Goal: Task Accomplishment & Management: Use online tool/utility

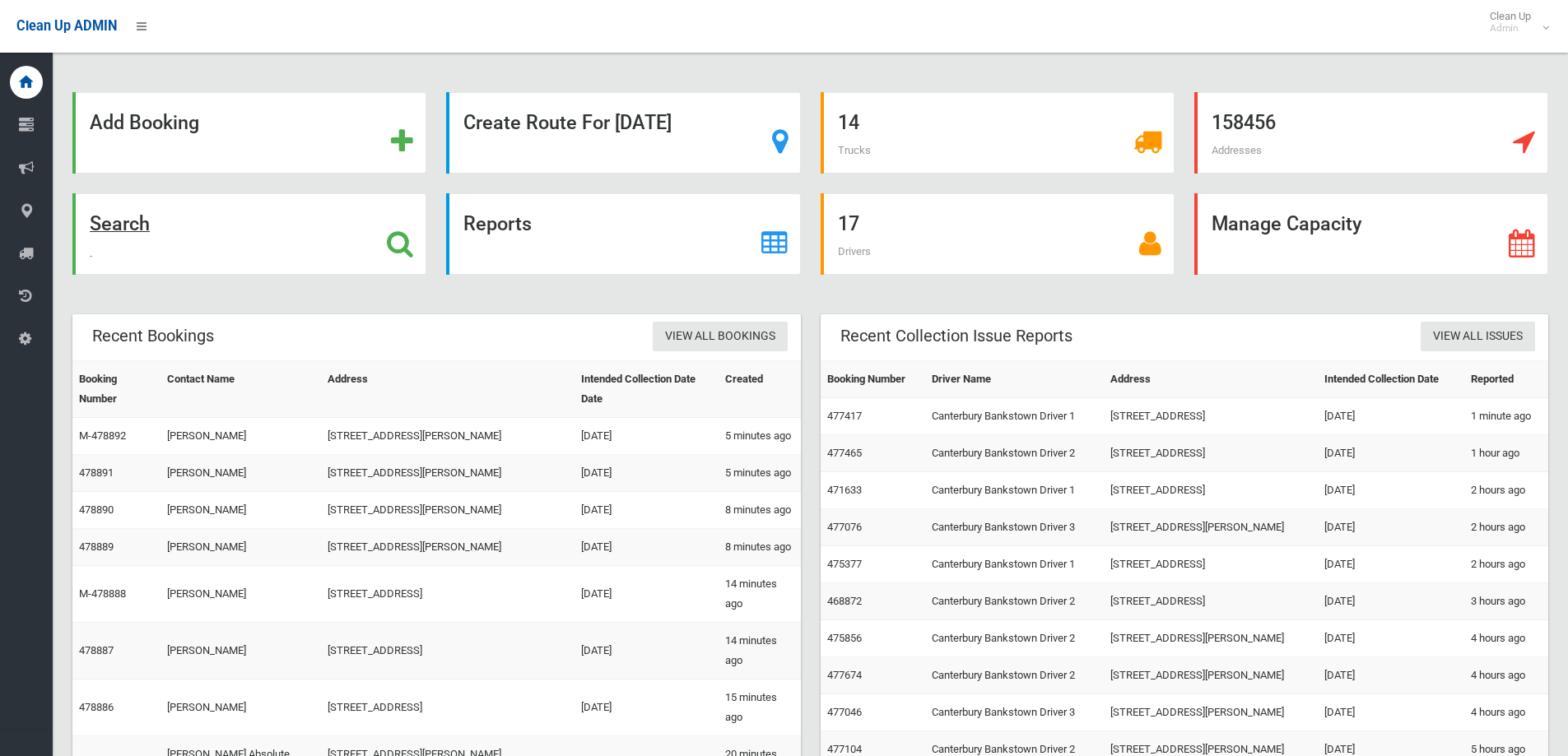
click at [397, 235] on icon at bounding box center [400, 243] width 27 height 28
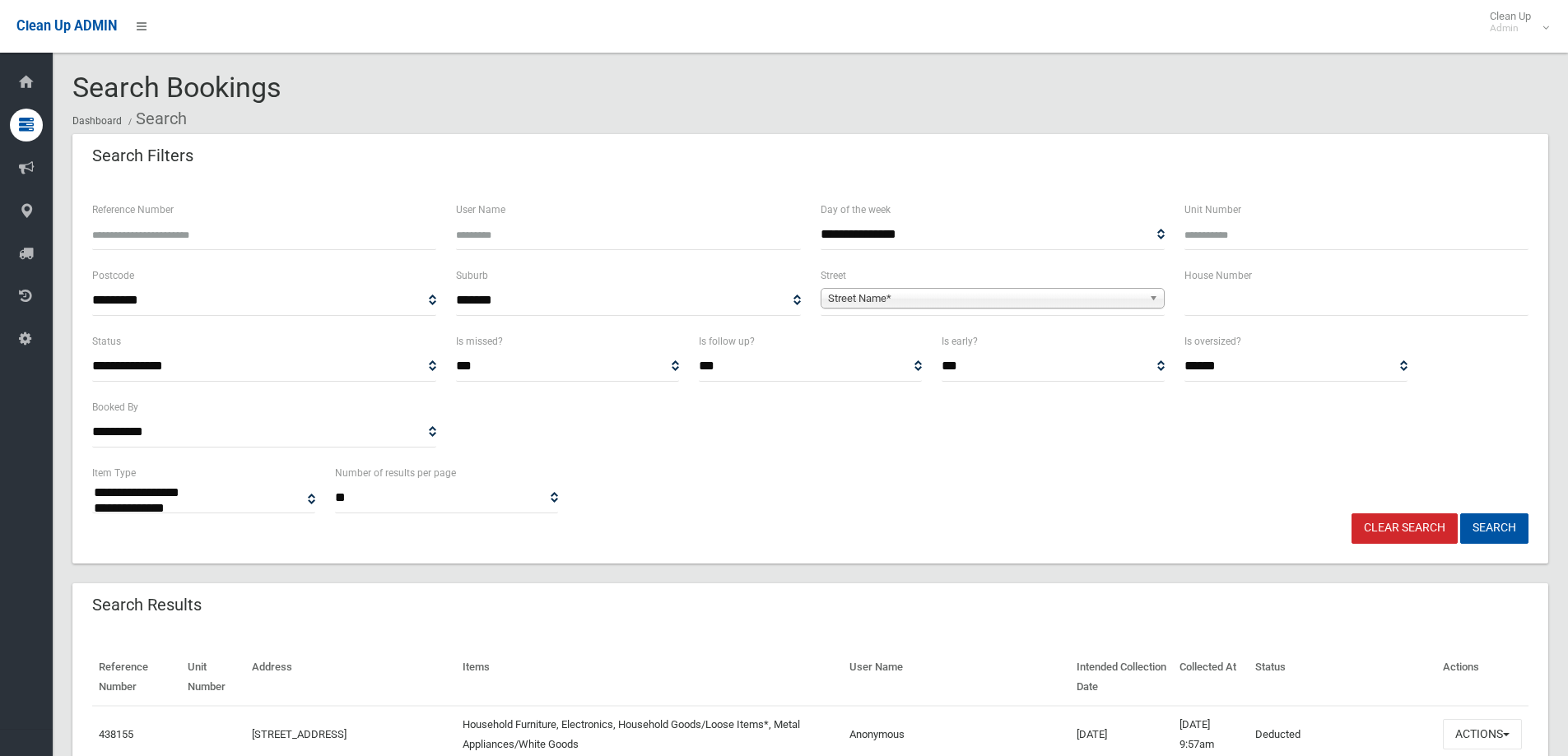
select select
click at [1215, 299] on input "text" at bounding box center [1356, 301] width 344 height 31
type input "***"
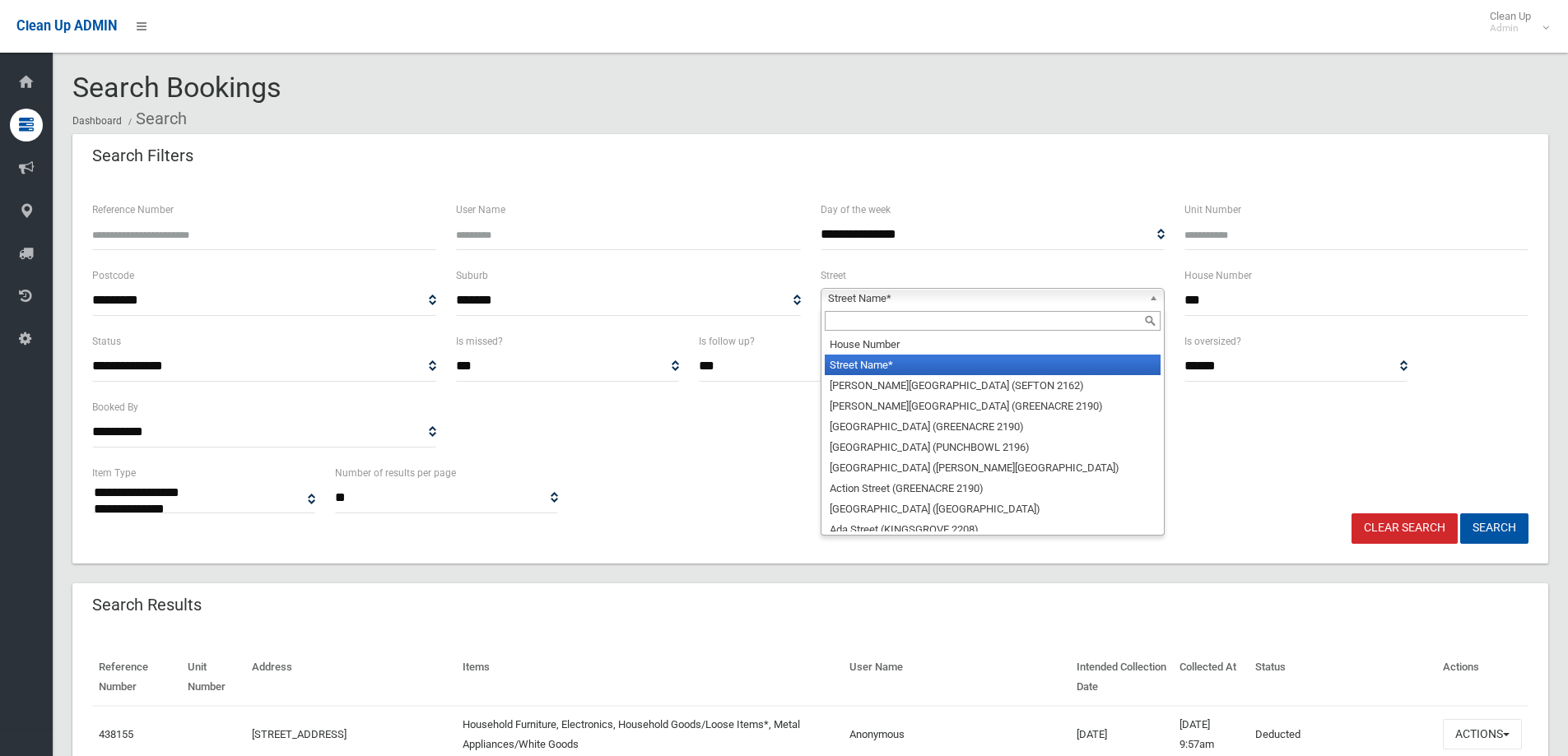
click at [1152, 298] on b at bounding box center [1156, 298] width 15 height 19
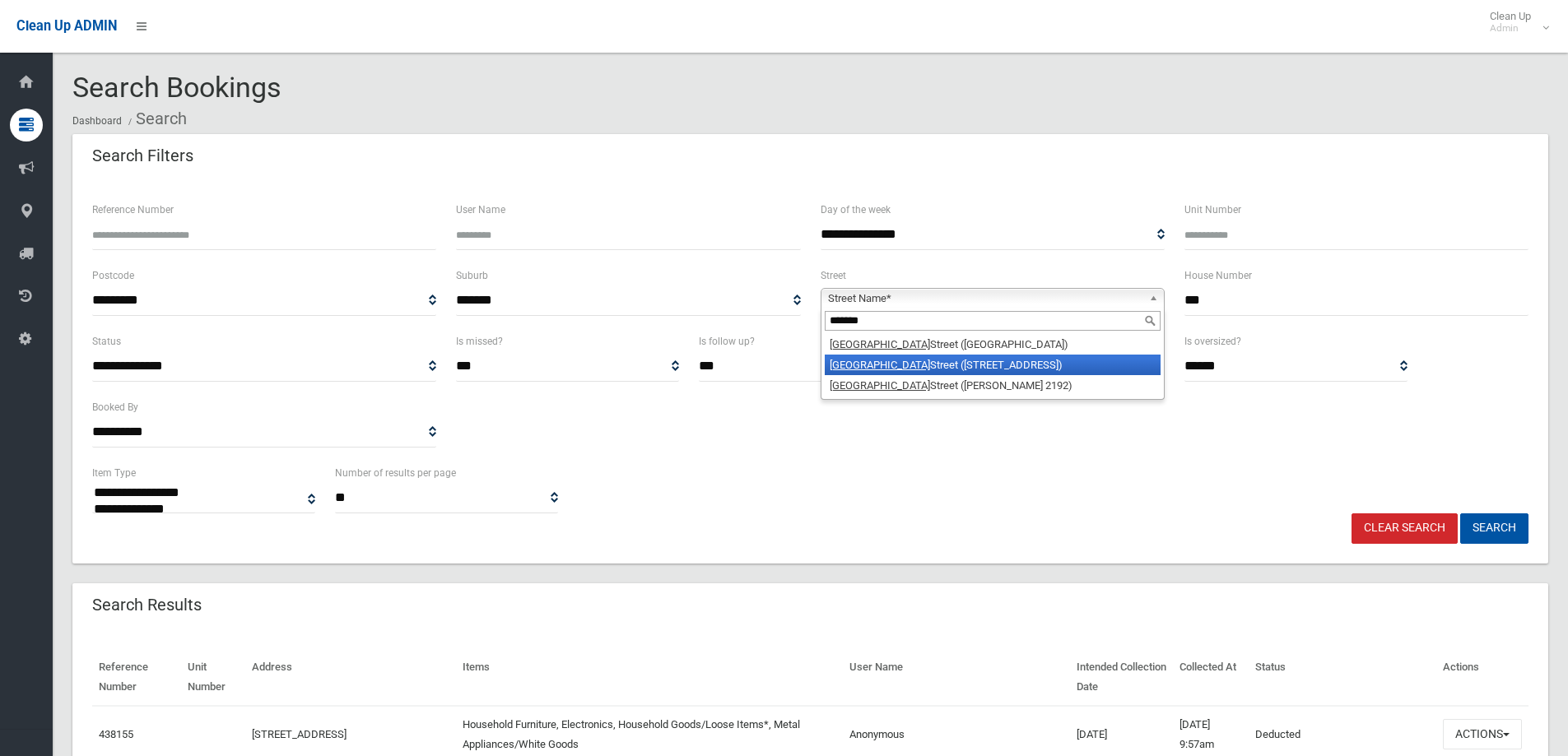
type input "*******"
click at [939, 360] on li "Lakemba Street (WILEY PARK 2195)" at bounding box center [992, 364] width 336 height 21
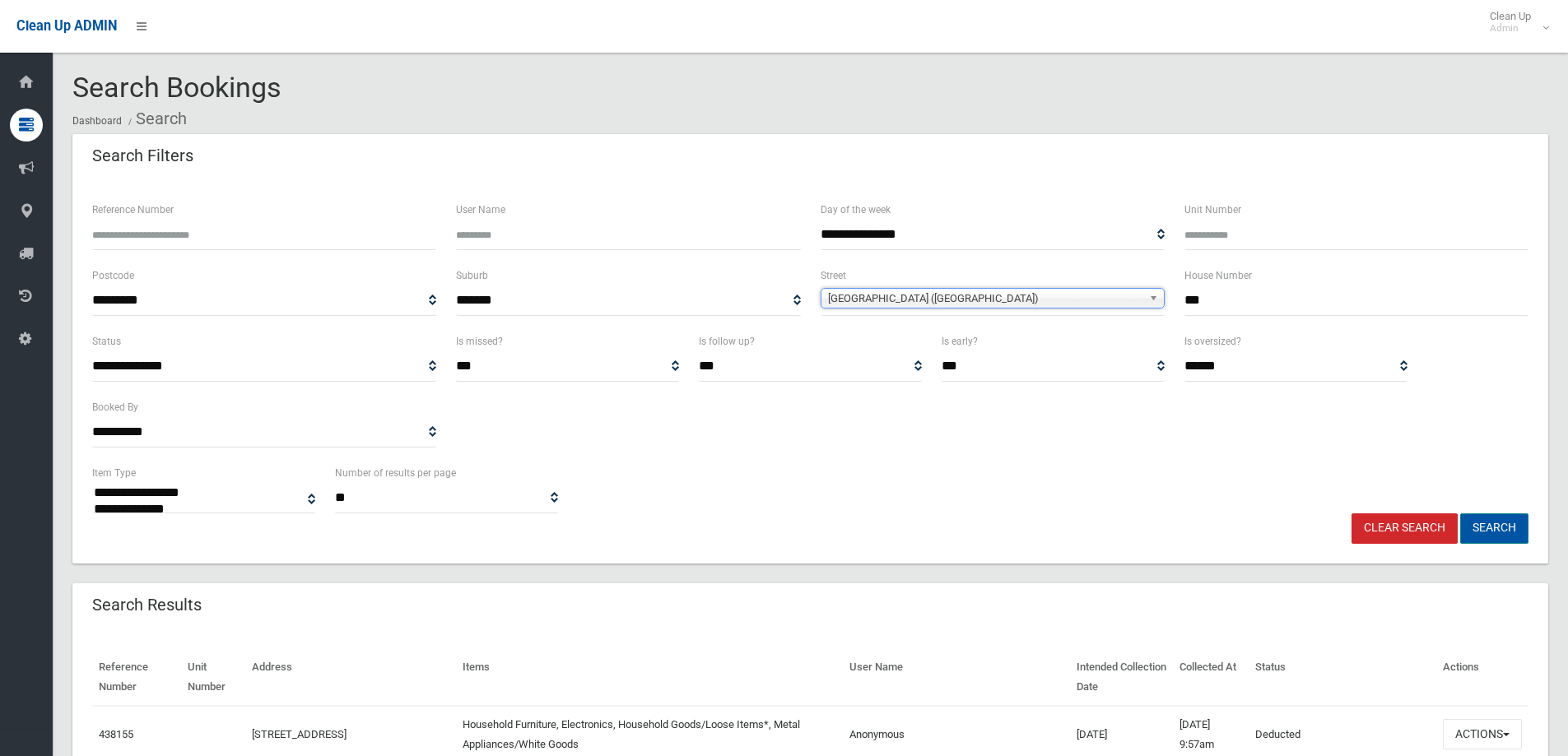
click at [1491, 524] on button "Search" at bounding box center [1494, 528] width 68 height 31
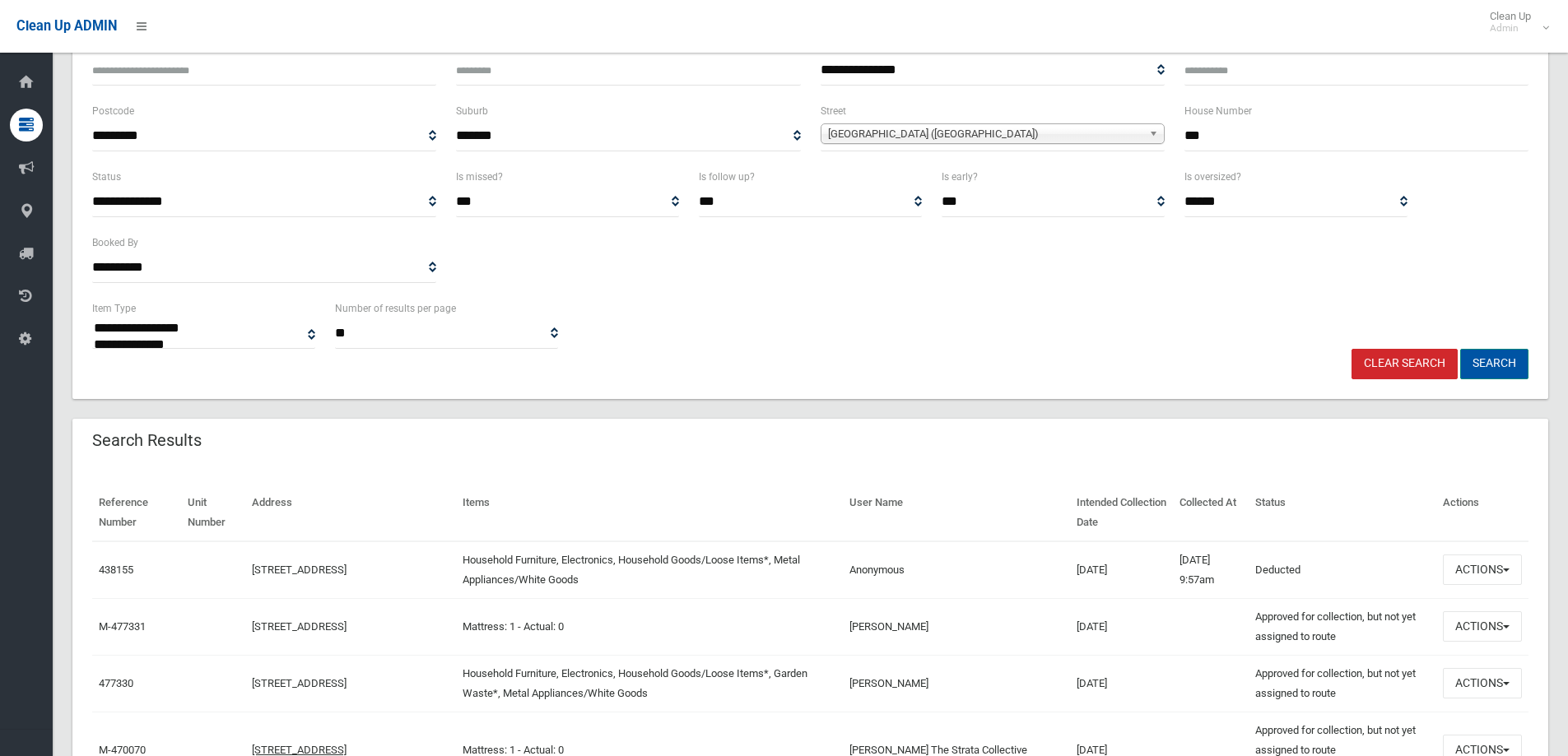
scroll to position [247, 0]
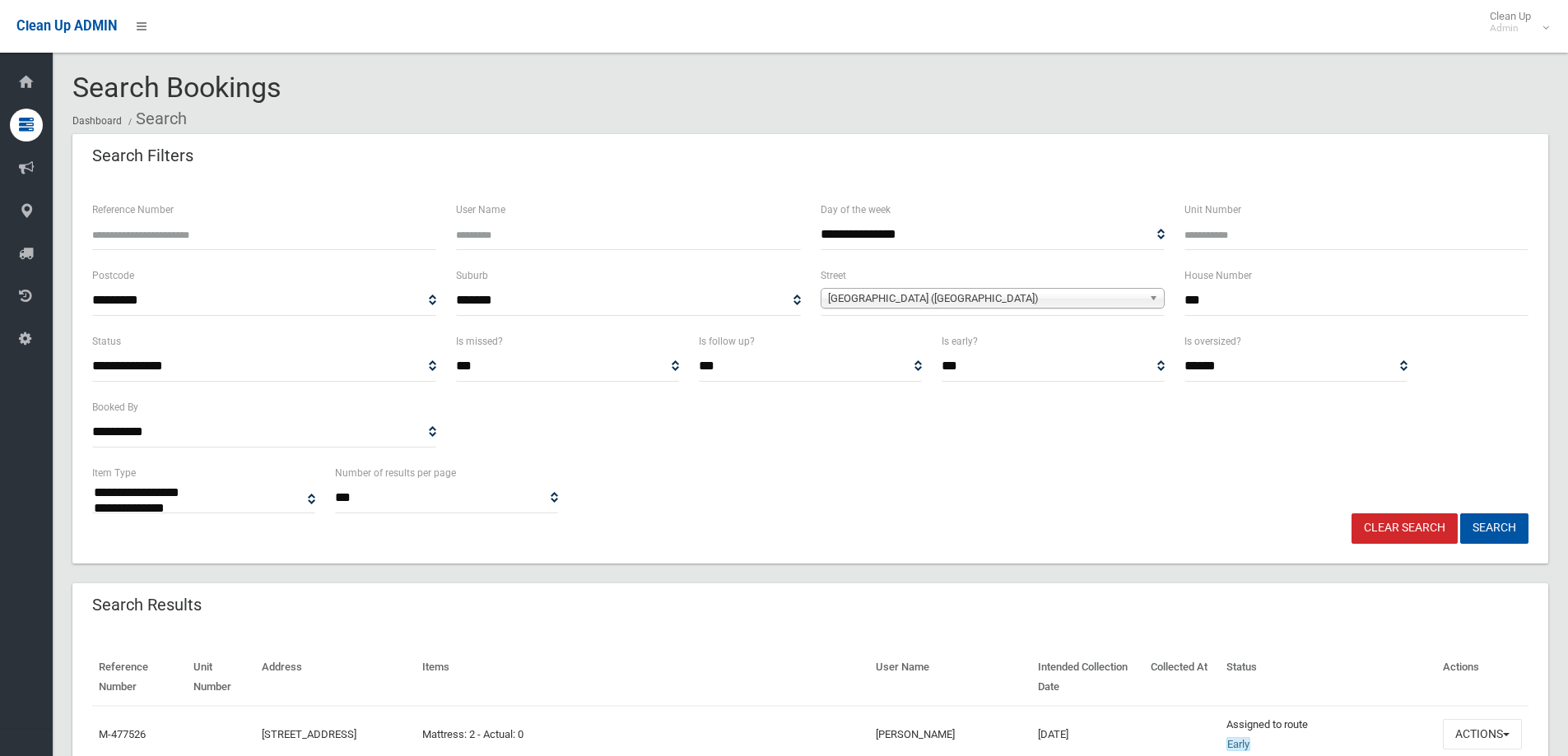
select select
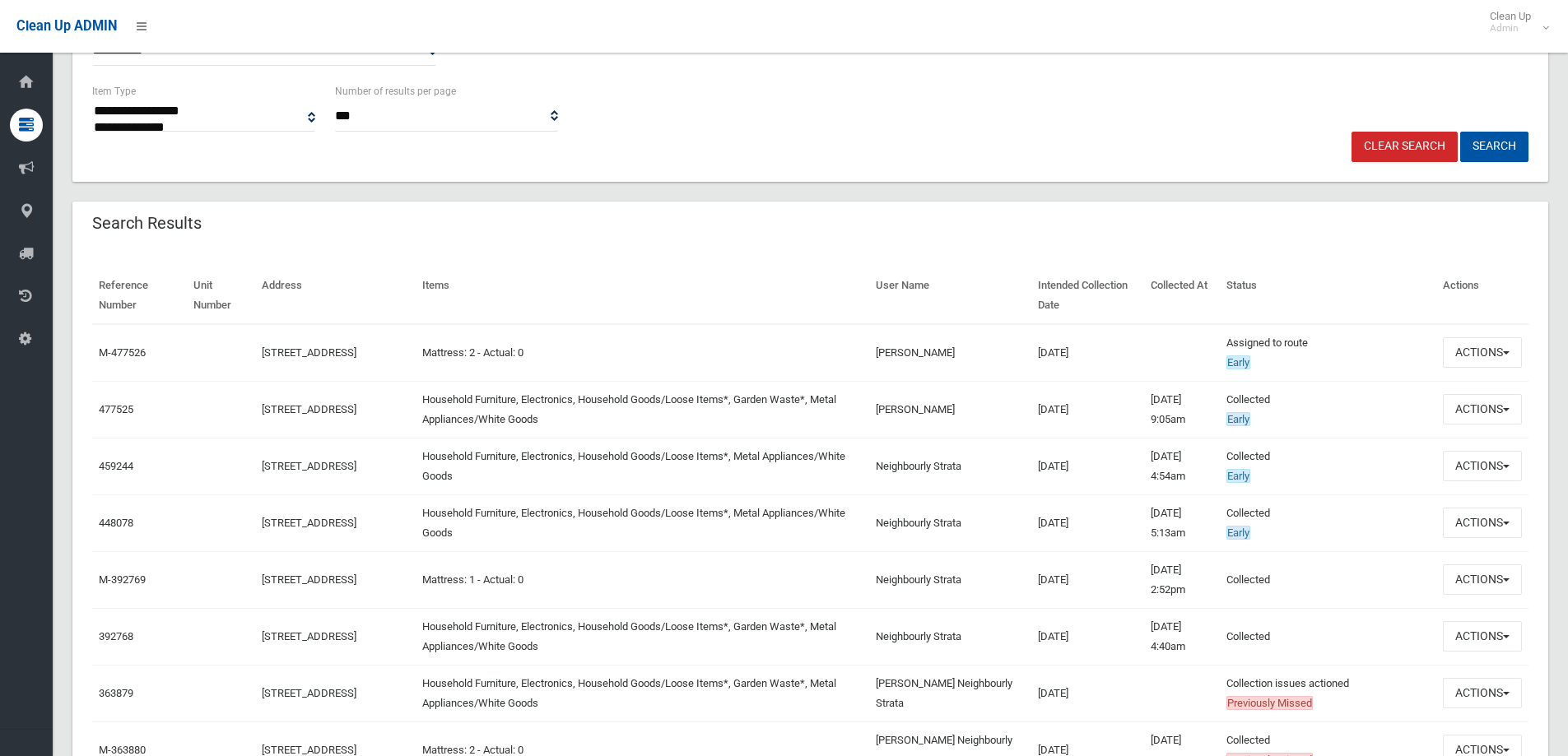
scroll to position [412, 0]
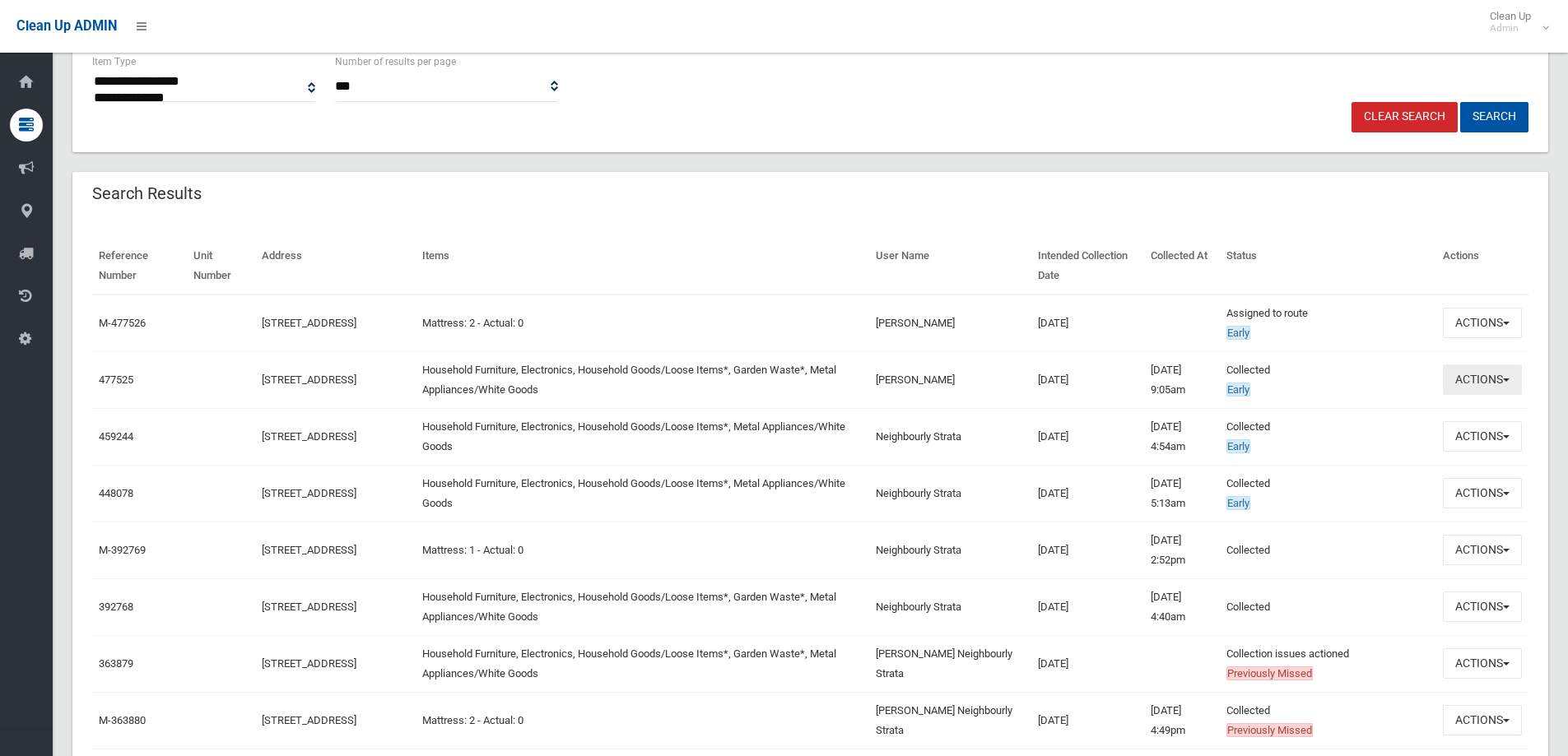
click at [1506, 377] on button "Actions" at bounding box center [1482, 379] width 79 height 31
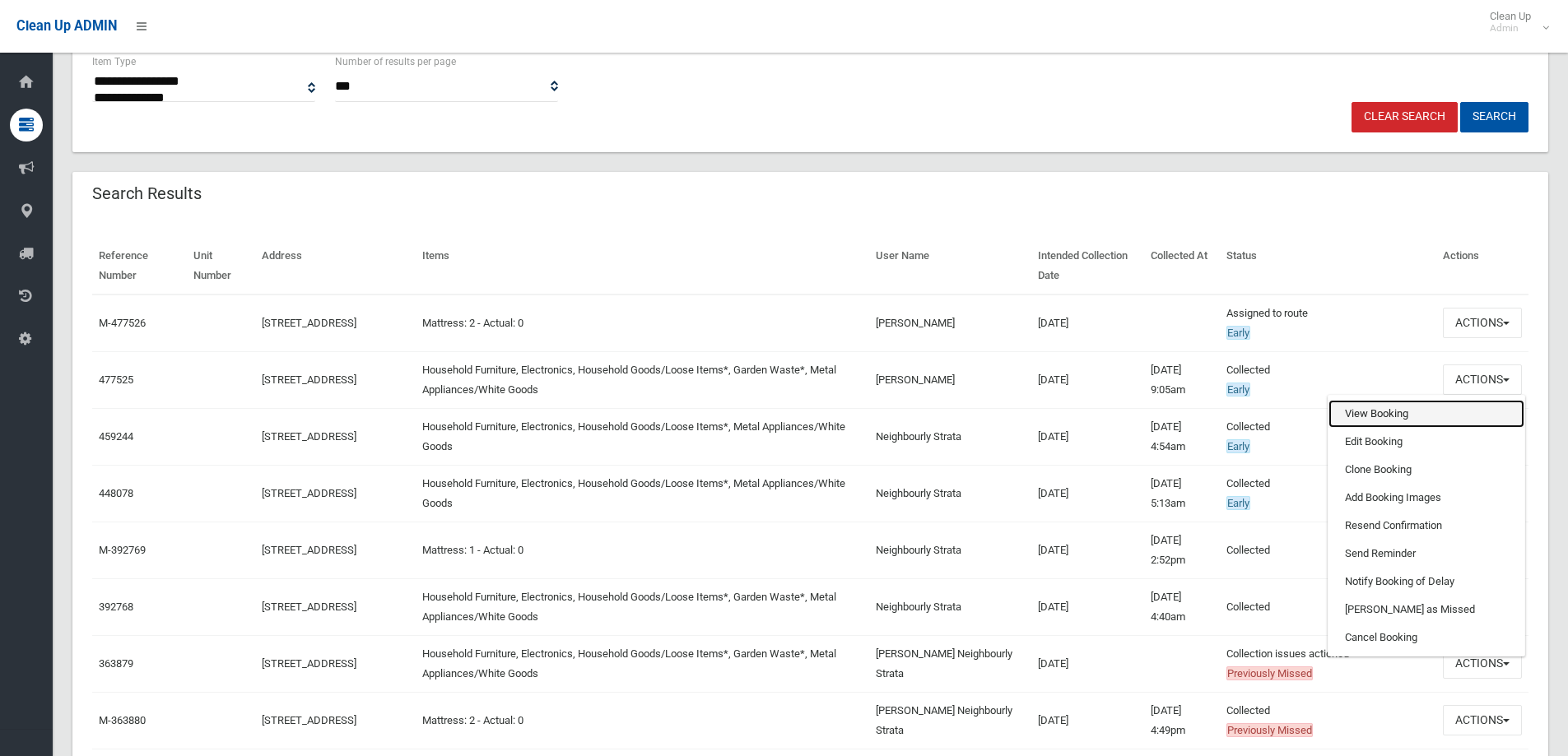
click at [1366, 414] on link "View Booking" at bounding box center [1425, 414] width 196 height 28
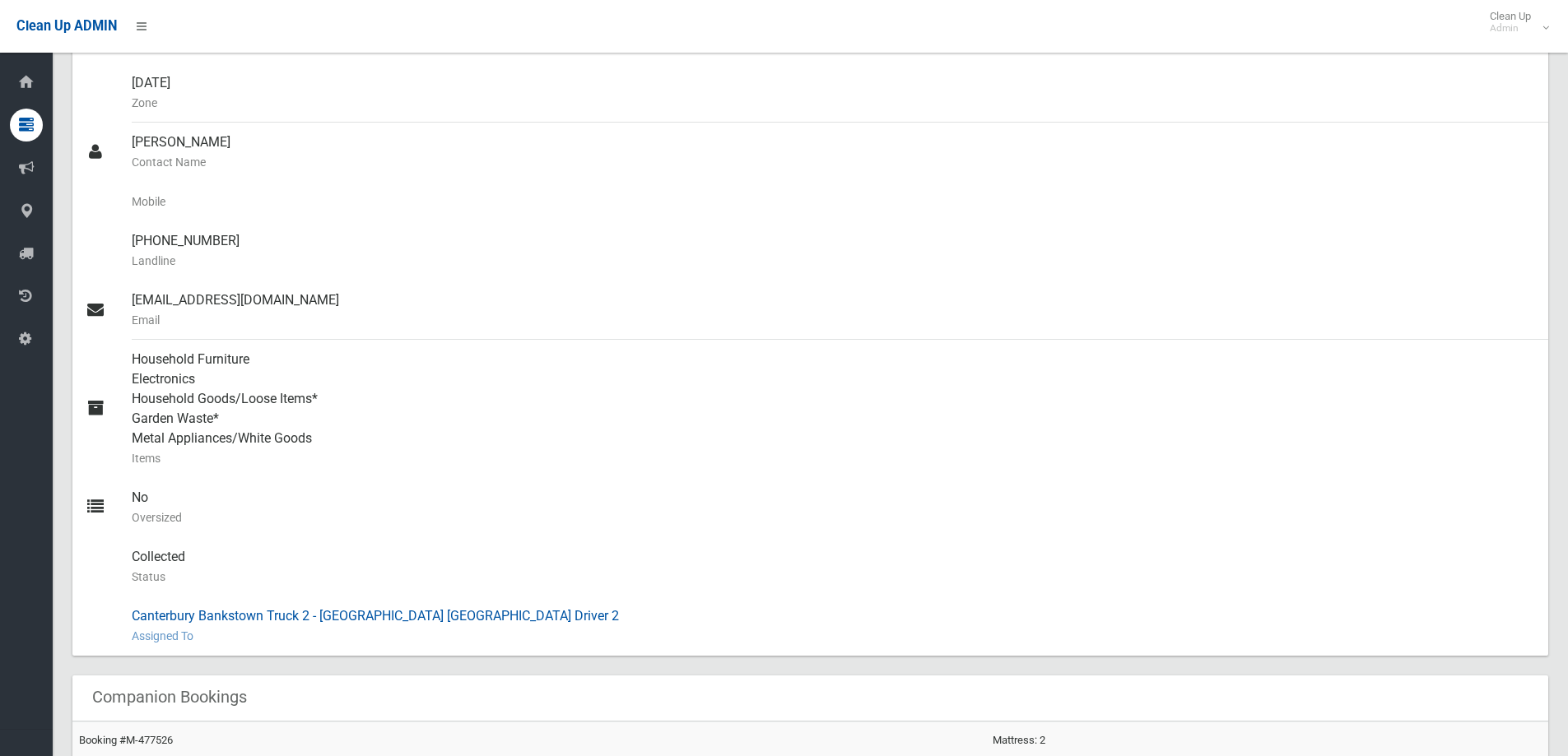
scroll to position [247, 0]
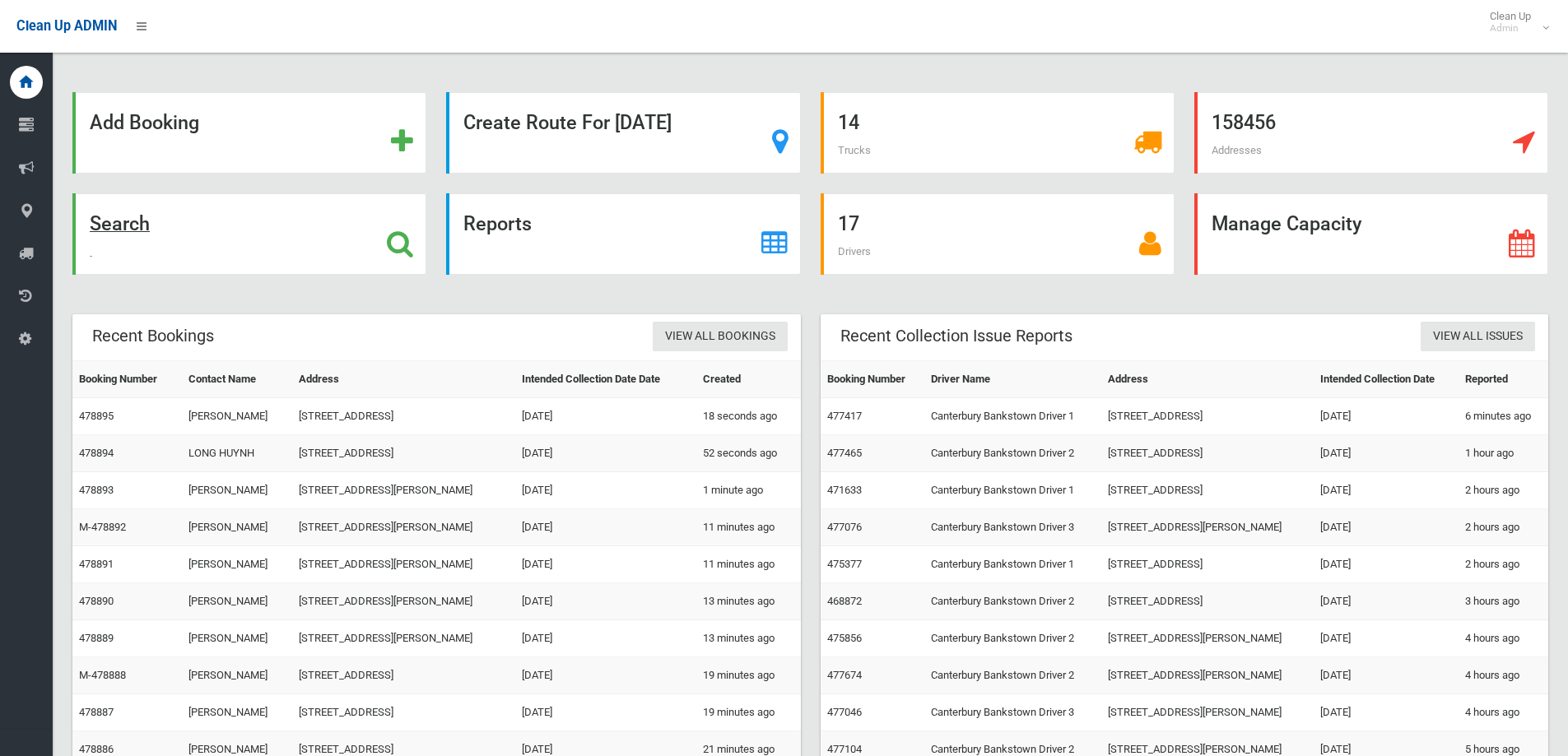
click at [398, 243] on icon at bounding box center [400, 243] width 27 height 28
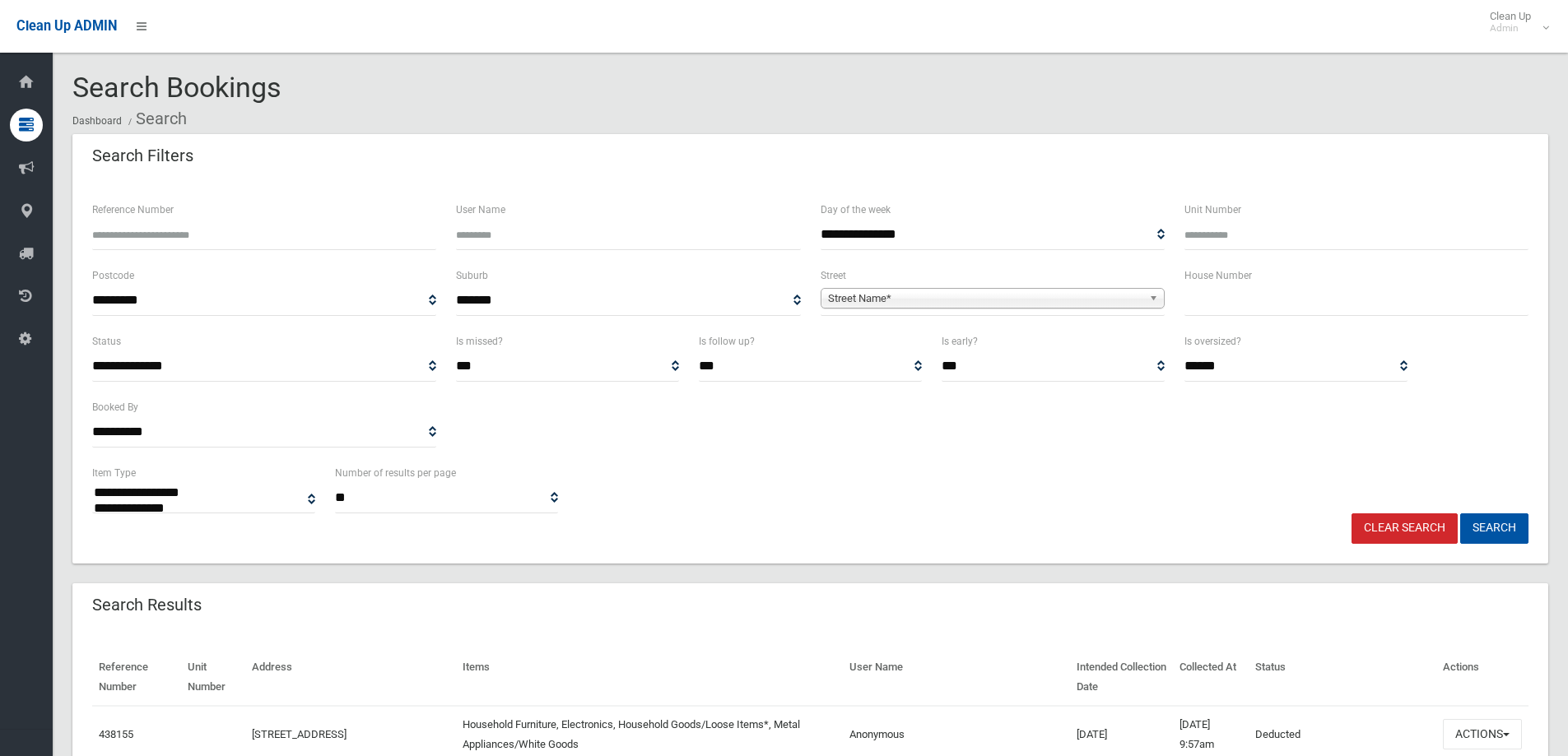
select select
click at [1222, 300] on input "text" at bounding box center [1356, 301] width 344 height 31
type input "***"
click at [1151, 299] on b at bounding box center [1156, 298] width 15 height 19
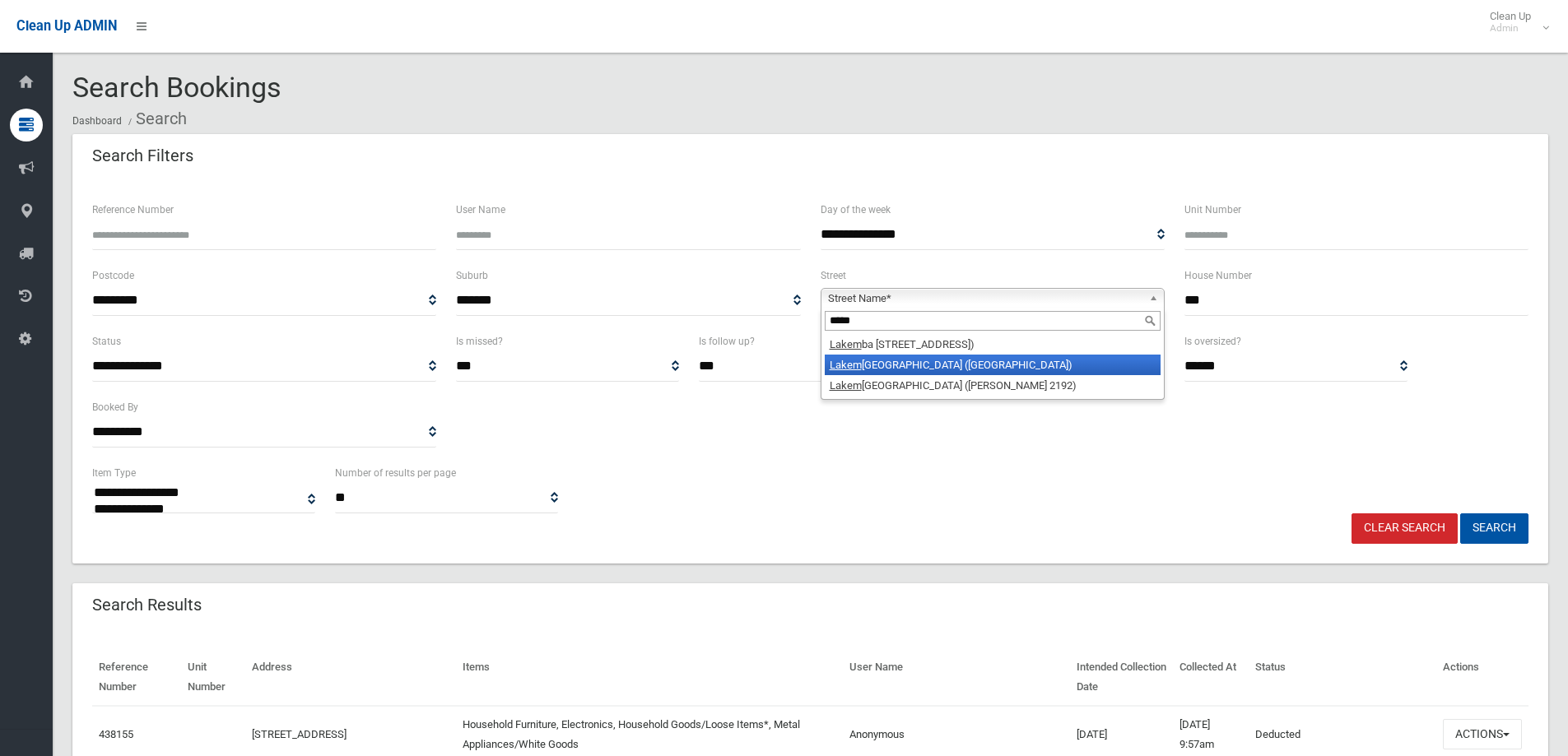
type input "*****"
click at [879, 369] on li "Lakem ba Street (WILEY PARK 2195)" at bounding box center [992, 364] width 336 height 21
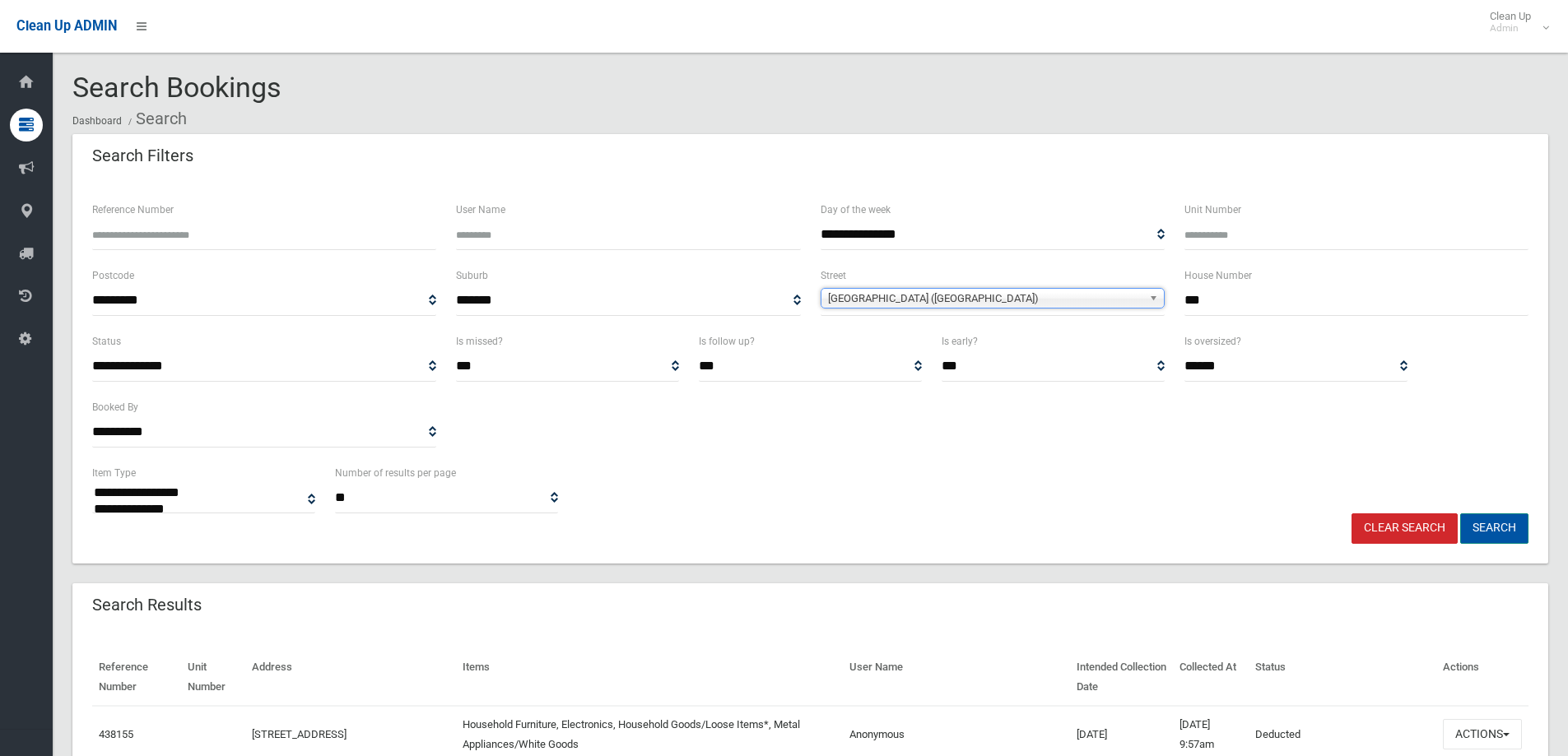
click at [1480, 525] on button "Search" at bounding box center [1494, 528] width 68 height 31
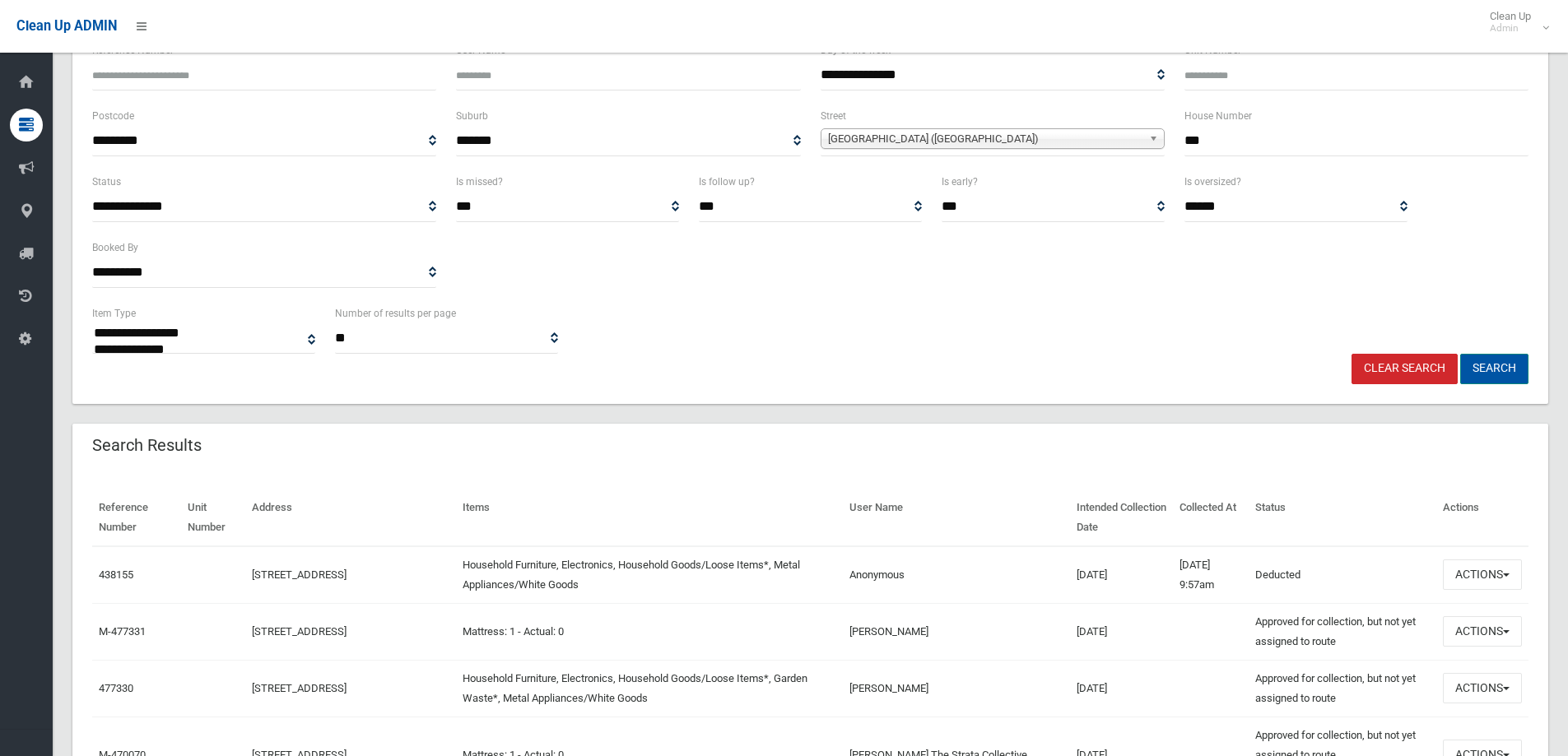
scroll to position [164, 0]
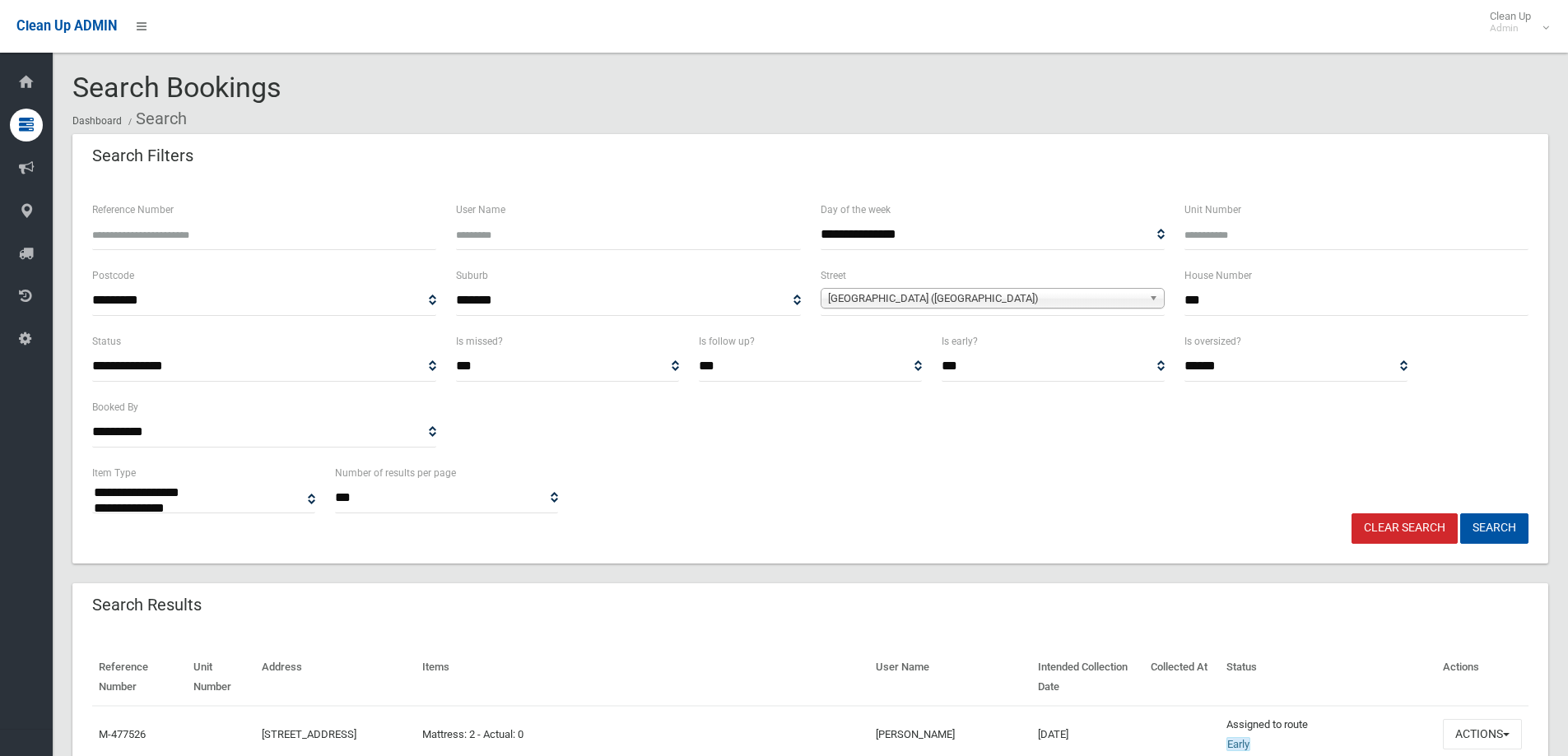
select select
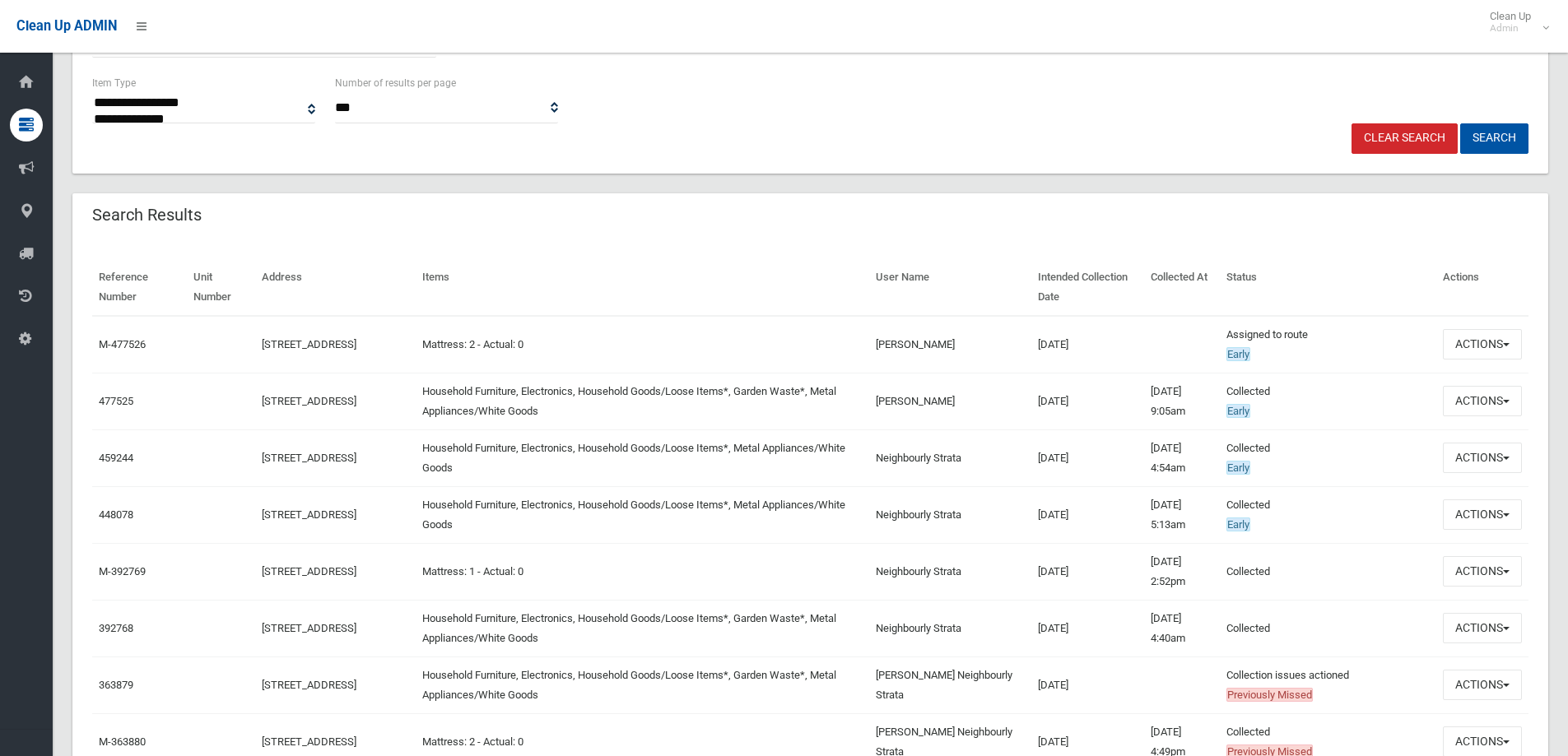
scroll to position [412, 0]
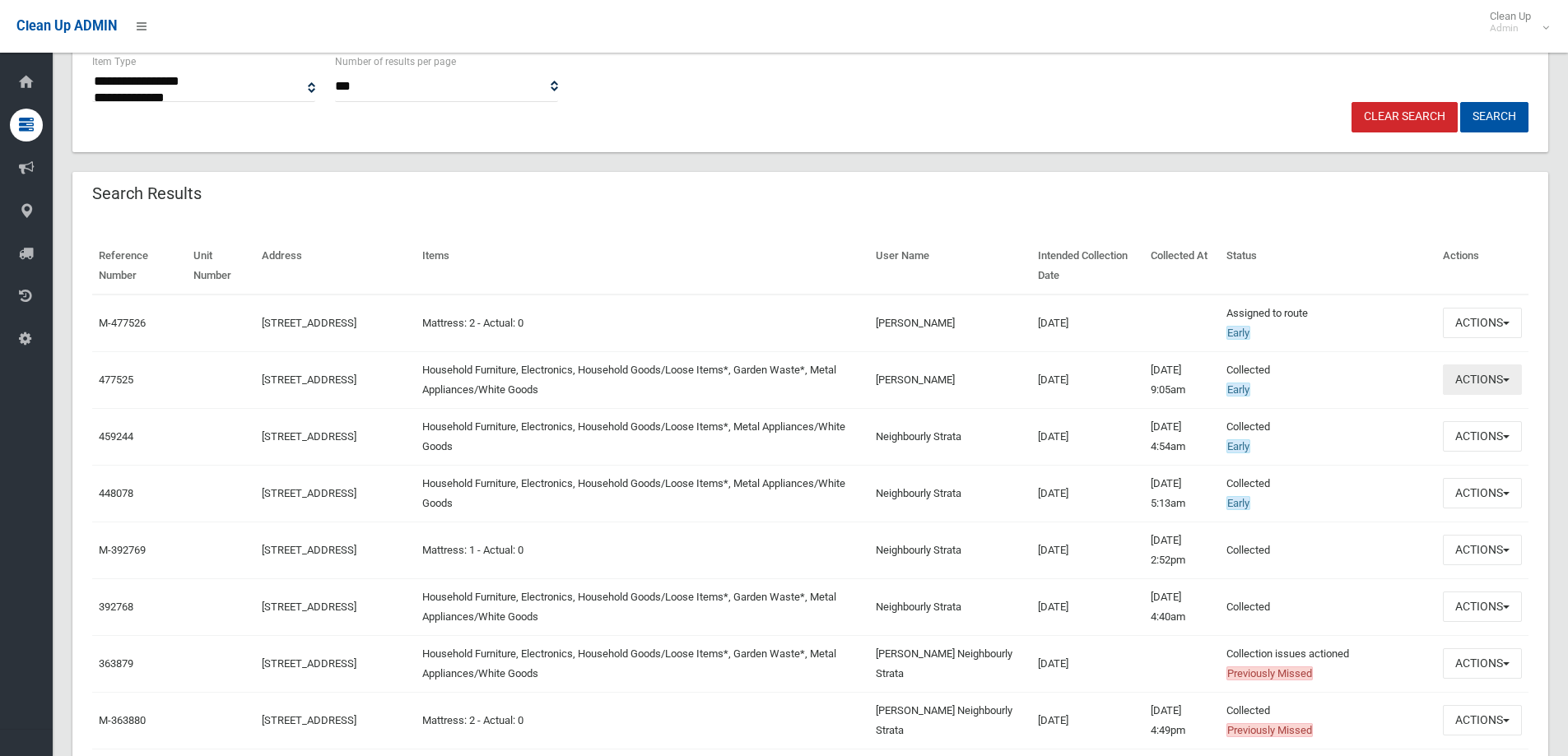
click at [1507, 380] on span "button" at bounding box center [1506, 380] width 7 height 3
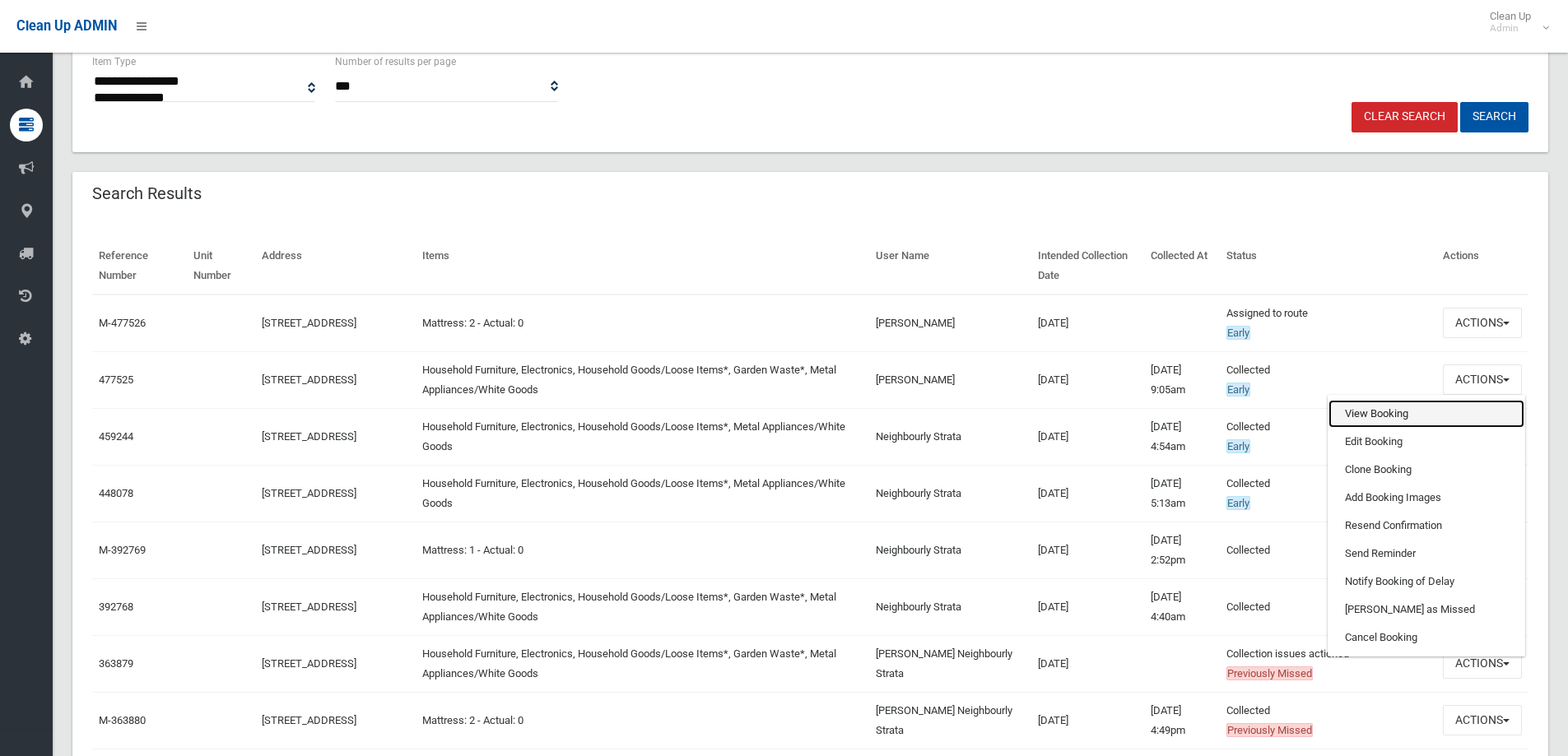
click at [1380, 411] on link "View Booking" at bounding box center [1425, 414] width 196 height 28
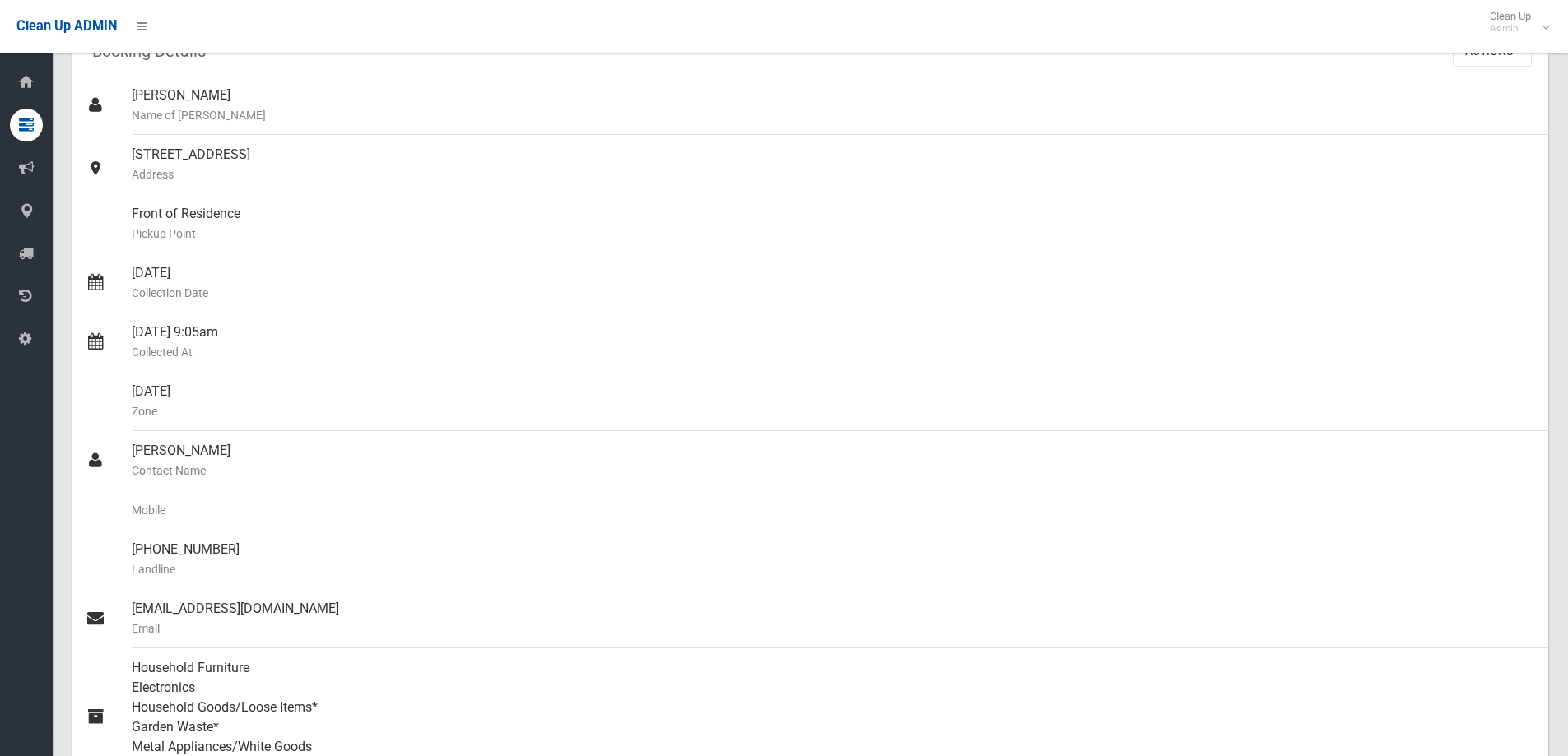
scroll to position [164, 0]
